Goal: Check status: Check status

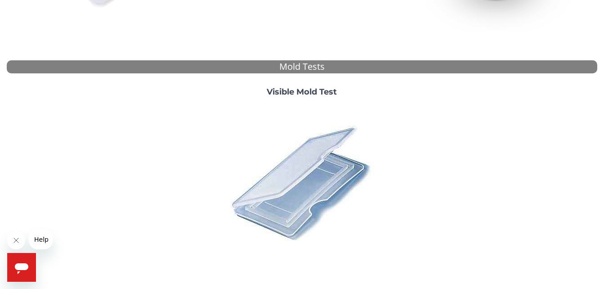
scroll to position [304, 0]
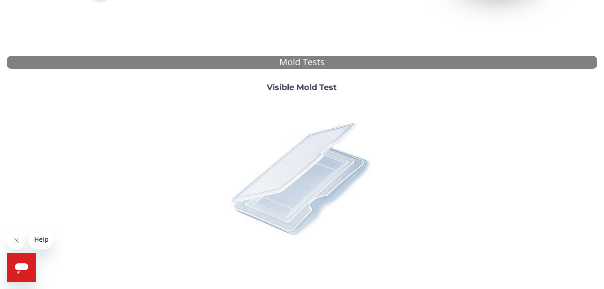
click at [329, 179] on img at bounding box center [301, 177] width 157 height 157
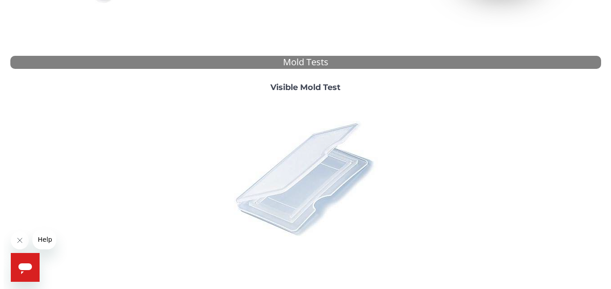
scroll to position [0, 0]
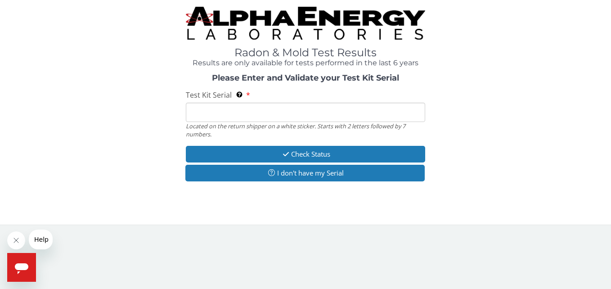
click at [239, 113] on input "Test Kit Serial Located on the return shipper on a white sticker. Starts with 2…" at bounding box center [305, 112] width 239 height 19
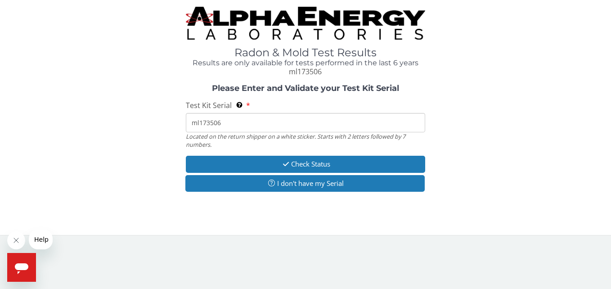
type input "ml173506"
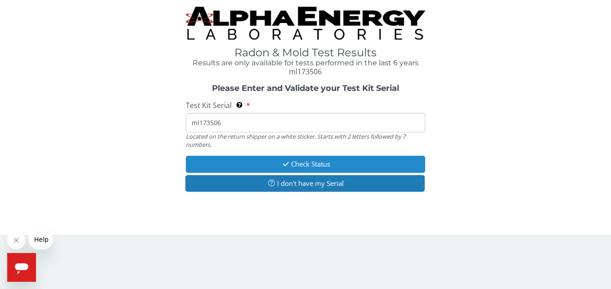
click at [285, 165] on icon "button" at bounding box center [286, 164] width 10 height 7
